Goal: Information Seeking & Learning: Learn about a topic

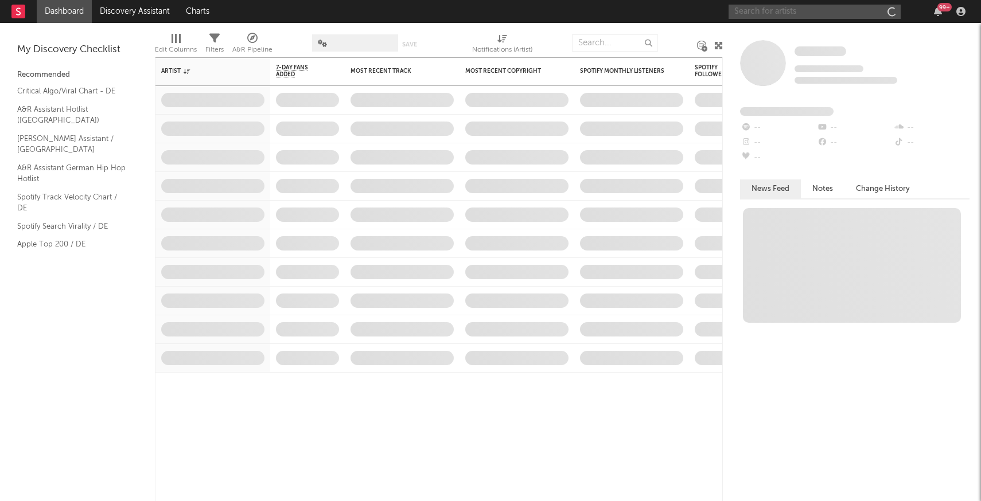
click at [825, 18] on input "text" at bounding box center [814, 12] width 172 height 14
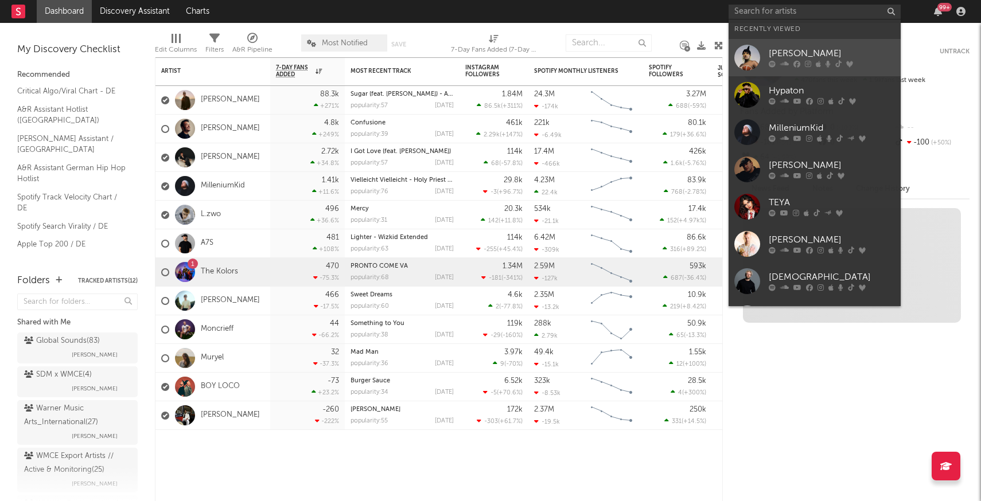
click at [746, 60] on div at bounding box center [747, 58] width 26 height 26
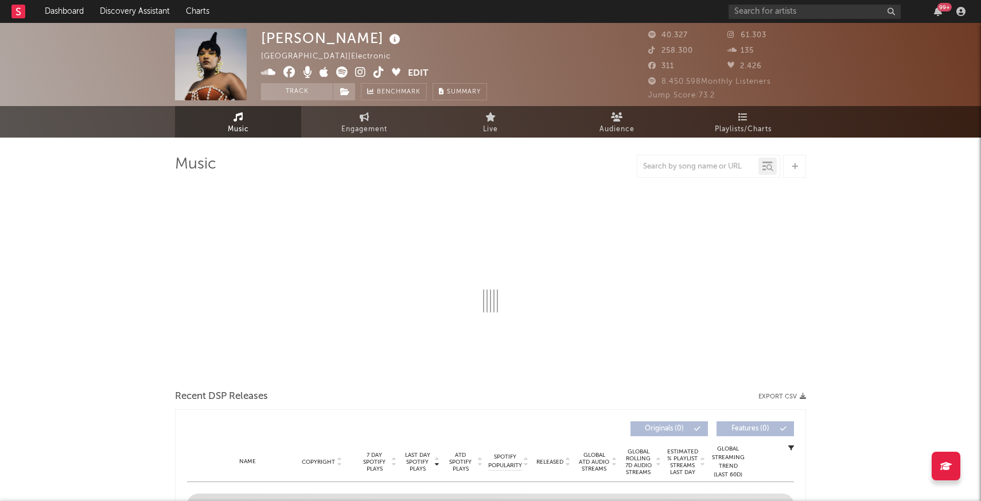
select select "1w"
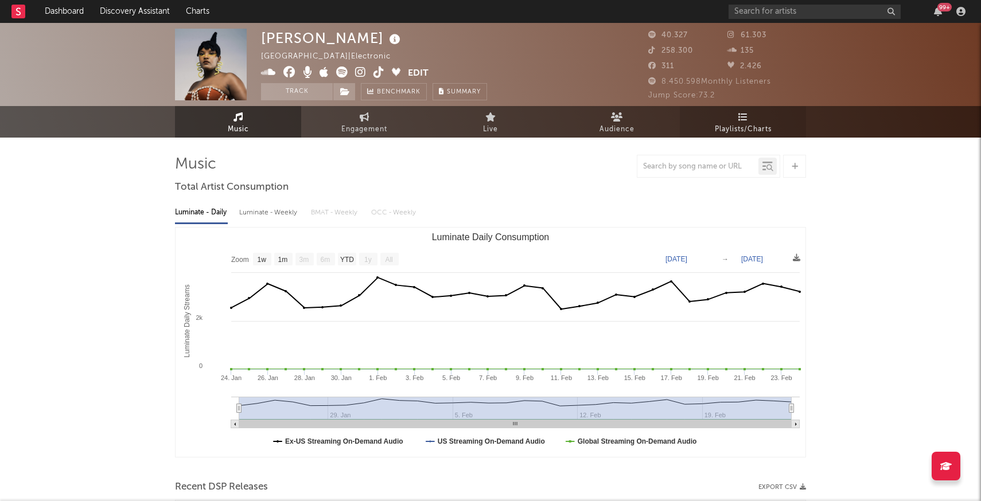
click at [733, 122] on link "Playlists/Charts" at bounding box center [743, 122] width 126 height 32
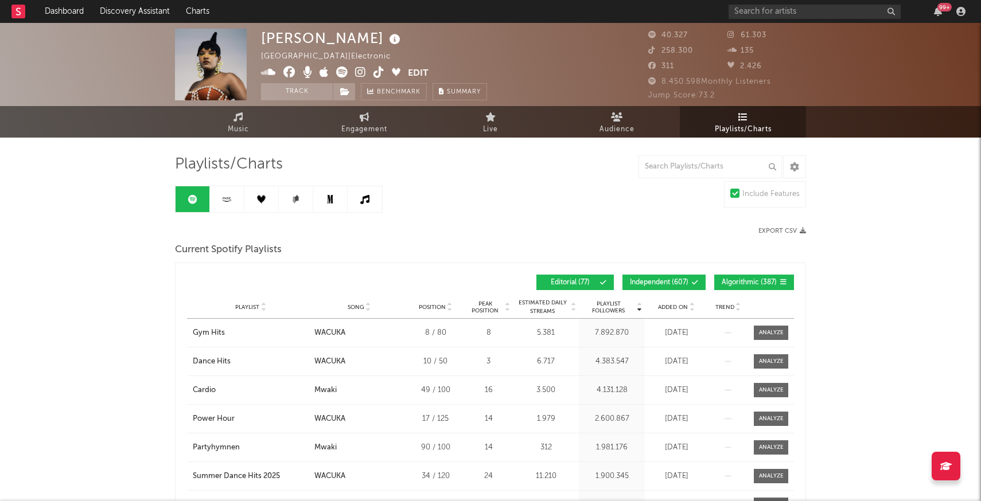
click at [224, 202] on icon at bounding box center [226, 199] width 13 height 9
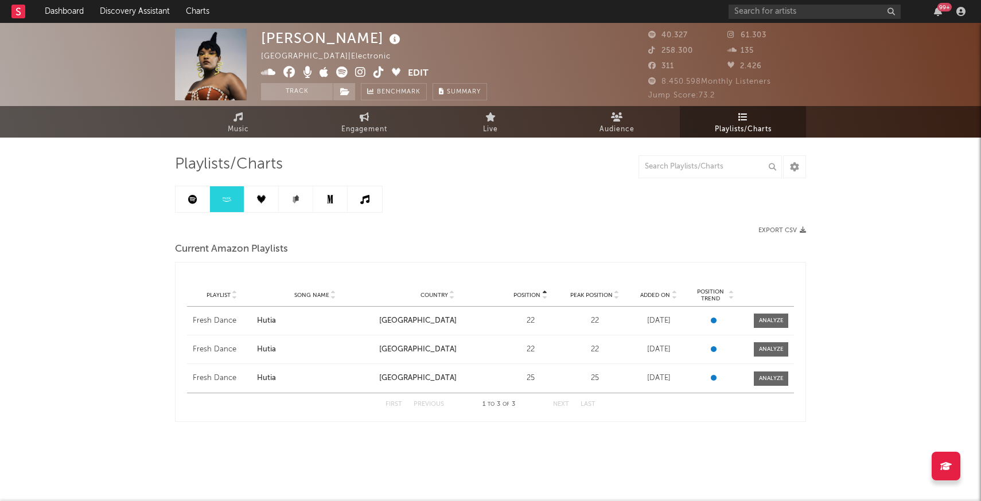
click at [224, 202] on icon at bounding box center [226, 199] width 13 height 9
